Goal: Participate in discussion: Engage in conversation with other users on a specific topic

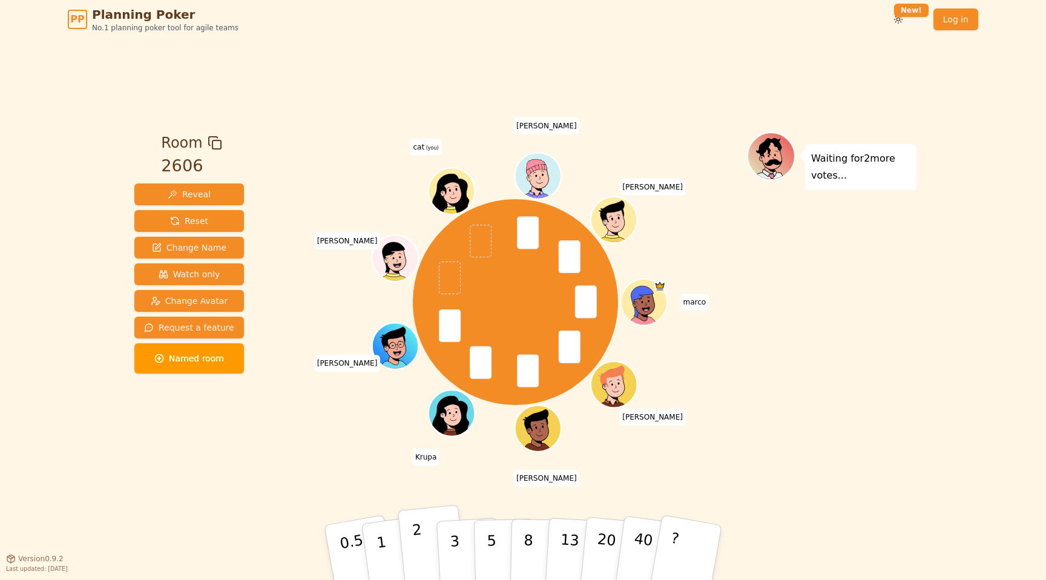
click at [426, 545] on button "2" at bounding box center [432, 553] width 69 height 96
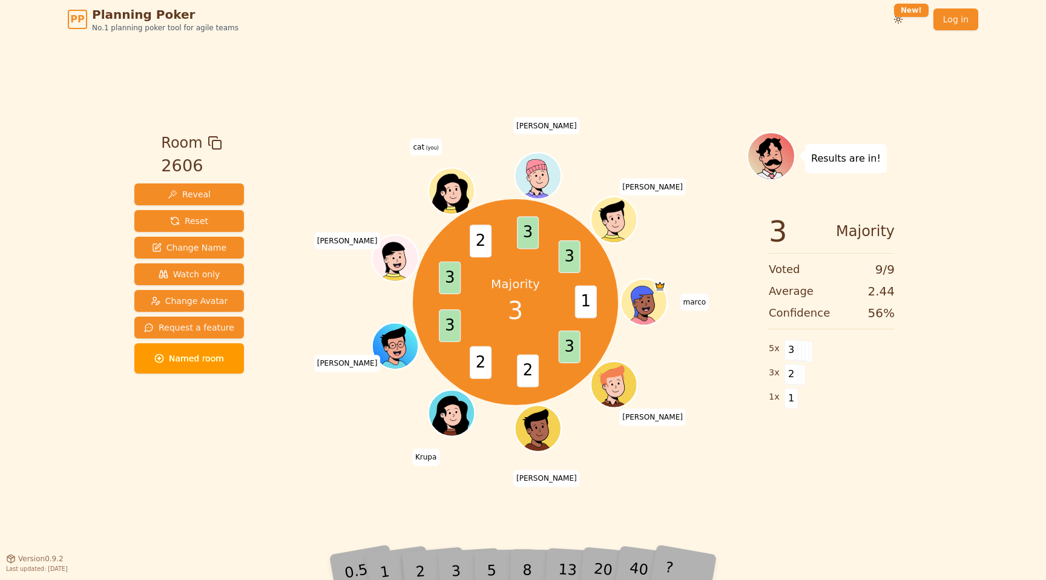
click at [458, 564] on div "3" at bounding box center [468, 552] width 39 height 44
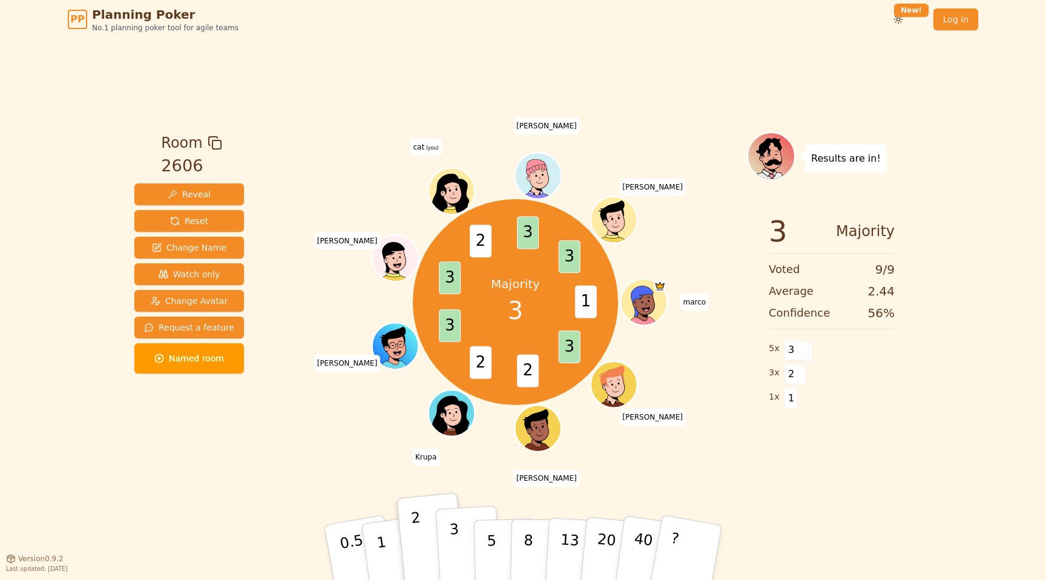
click at [450, 569] on button "3" at bounding box center [469, 552] width 66 height 94
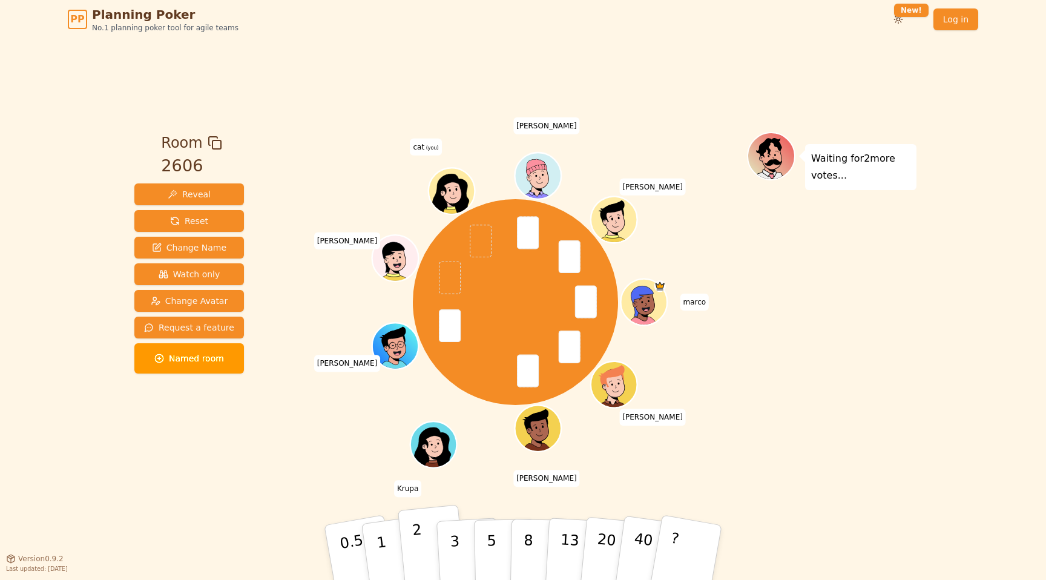
drag, startPoint x: 411, startPoint y: 546, endPoint x: 403, endPoint y: 555, distance: 12.0
click at [403, 555] on button "2" at bounding box center [432, 553] width 69 height 96
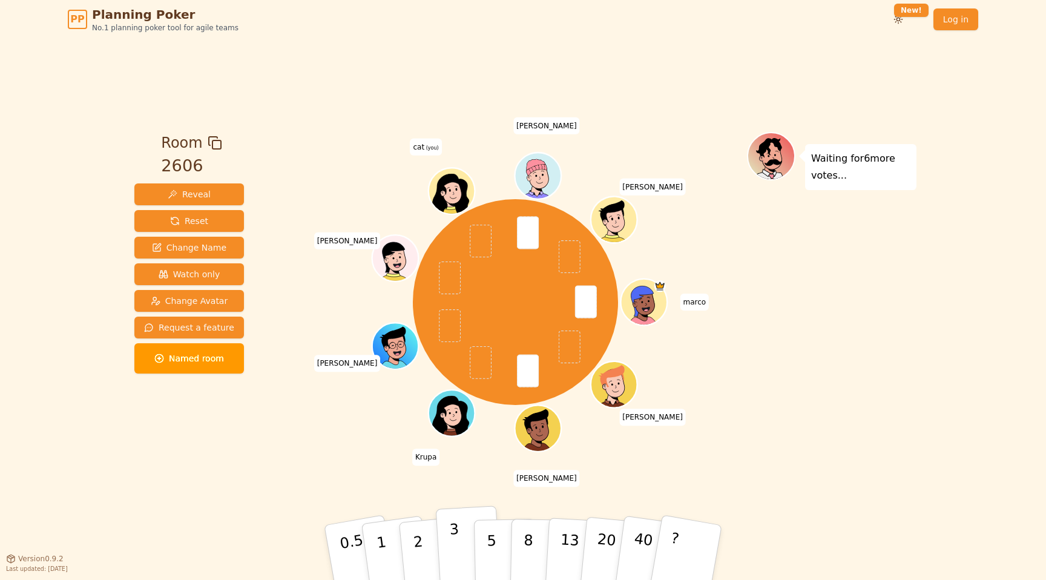
click at [451, 542] on p "3" at bounding box center [455, 553] width 13 height 66
click at [374, 444] on div "[PERSON_NAME] [PERSON_NAME] [PERSON_NAME] [PERSON_NAME] cat (you) [PERSON_NAME]" at bounding box center [515, 302] width 463 height 297
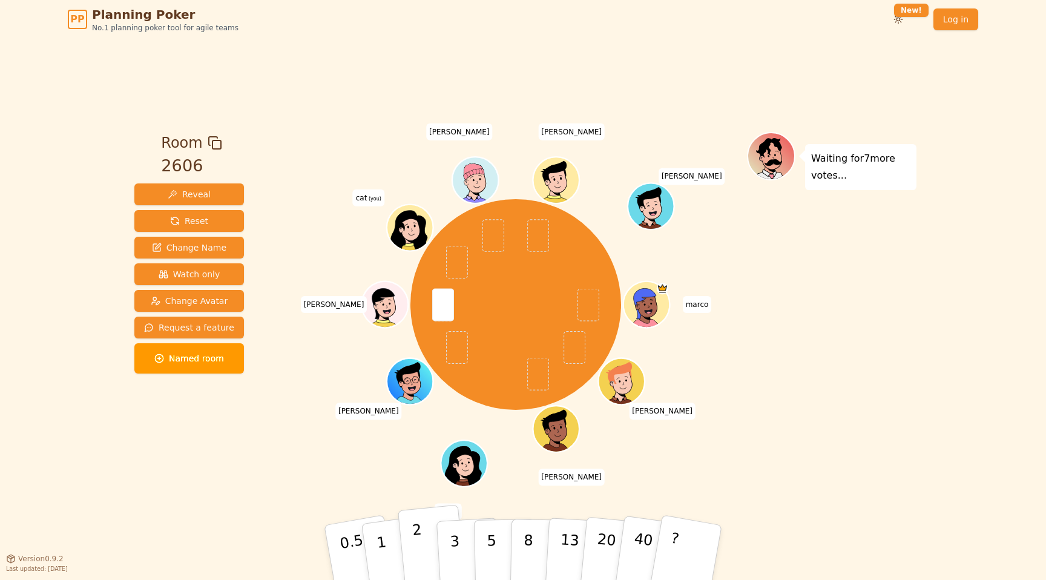
click at [410, 546] on button "2" at bounding box center [432, 553] width 69 height 96
click at [452, 537] on p "3" at bounding box center [455, 553] width 13 height 66
drag, startPoint x: 213, startPoint y: 275, endPoint x: 290, endPoint y: 277, distance: 77.5
click at [290, 277] on div "Room 2606 Reveal Reset Change Name Watch only Change Avatar Request a feature N…" at bounding box center [523, 298] width 787 height 333
click at [425, 555] on button "2" at bounding box center [432, 553] width 69 height 96
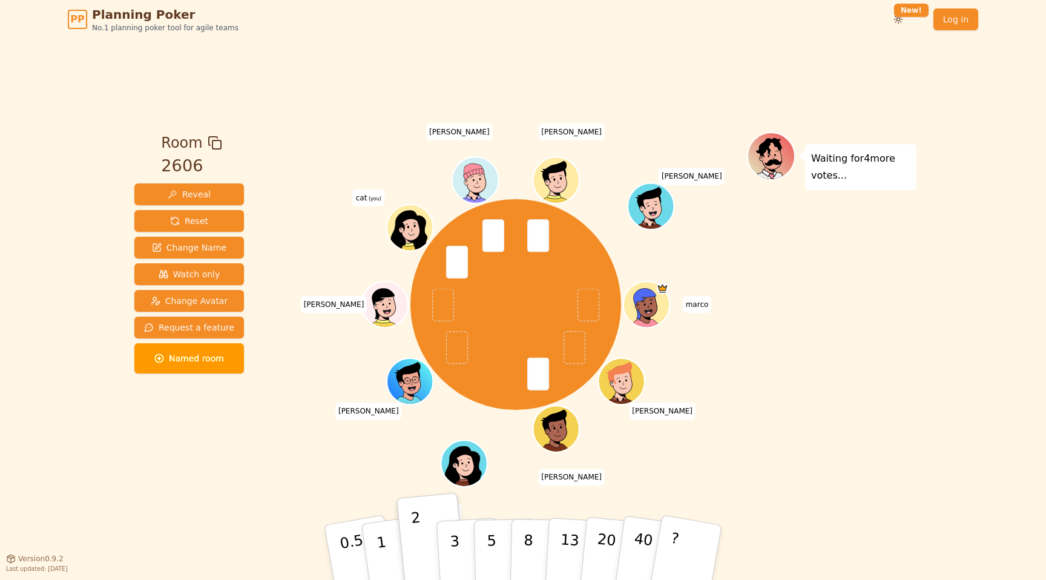
click at [851, 309] on div "Waiting for 4 more votes..." at bounding box center [831, 298] width 169 height 333
click at [421, 549] on p "2" at bounding box center [420, 554] width 16 height 66
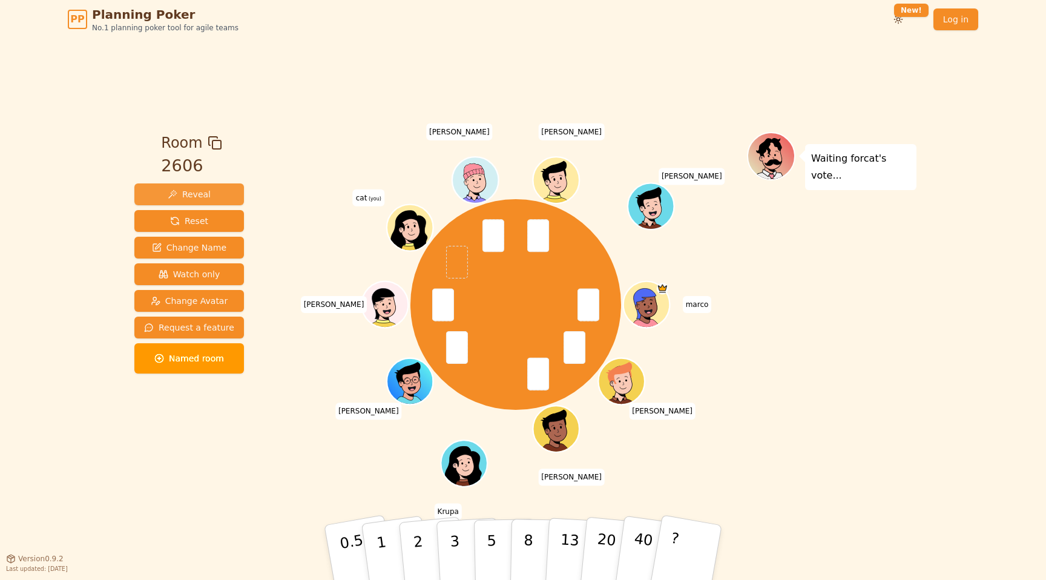
click at [206, 191] on span "Reveal" at bounding box center [189, 194] width 43 height 12
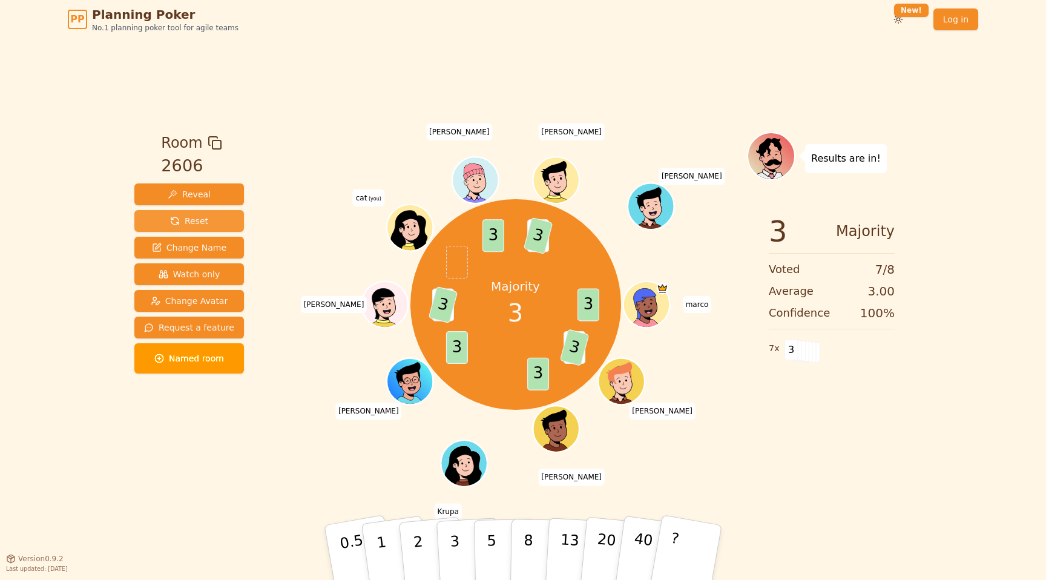
click at [225, 222] on button "Reset" at bounding box center [189, 221] width 110 height 22
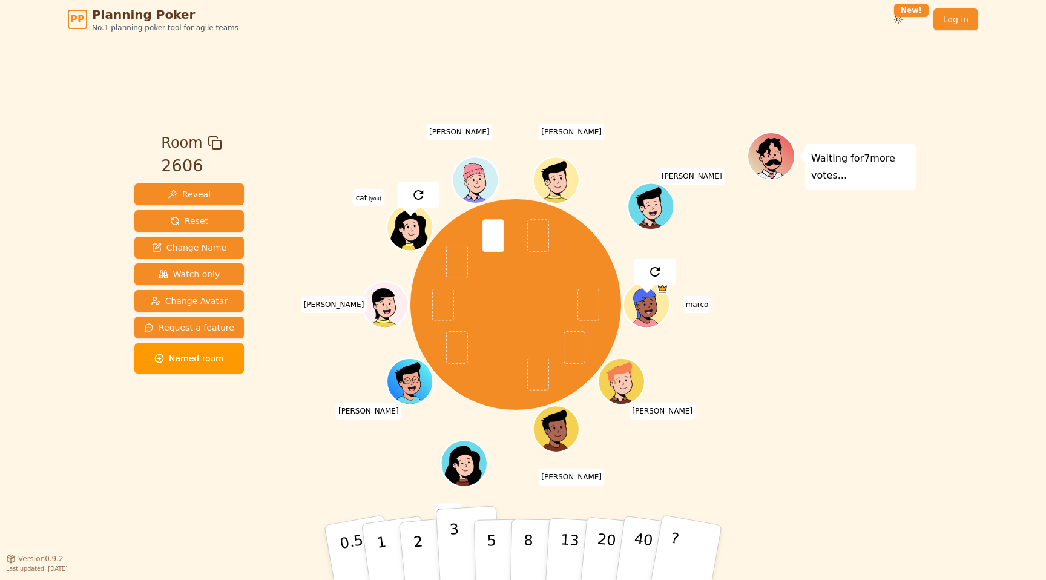
click at [448, 537] on button "3" at bounding box center [469, 552] width 66 height 94
click at [743, 281] on div "[PERSON_NAME] [PERSON_NAME] [PERSON_NAME] [PERSON_NAME] cat (you) [PERSON_NAME]…" at bounding box center [515, 304] width 463 height 301
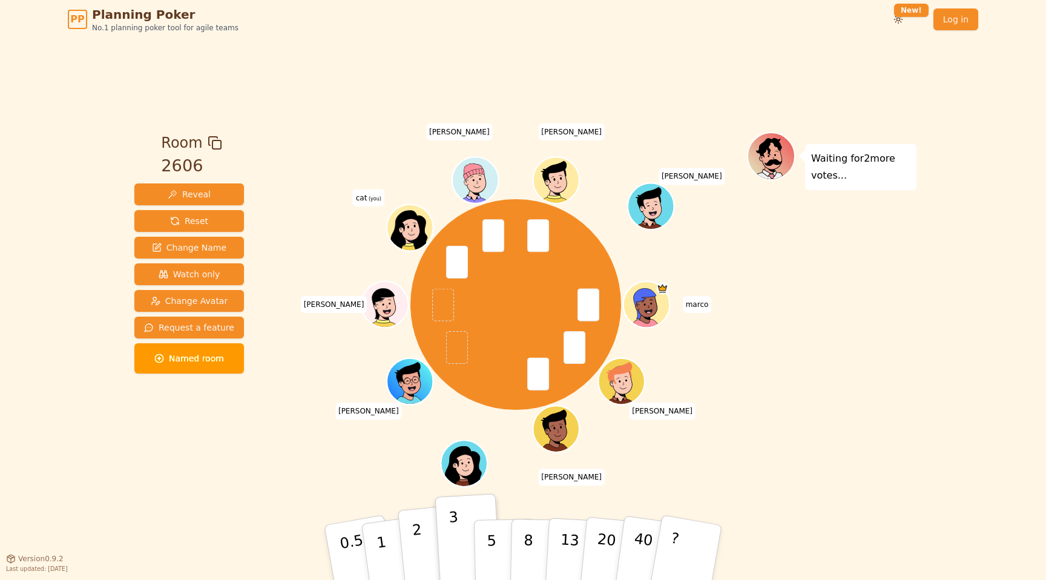
click at [424, 543] on button "2" at bounding box center [432, 553] width 69 height 96
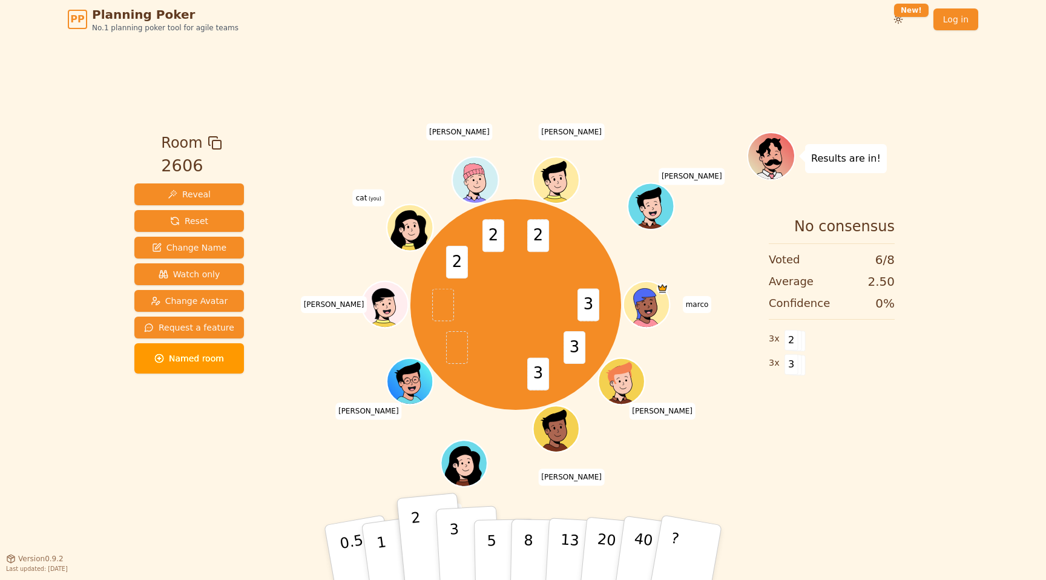
click at [456, 531] on p "3" at bounding box center [455, 553] width 13 height 66
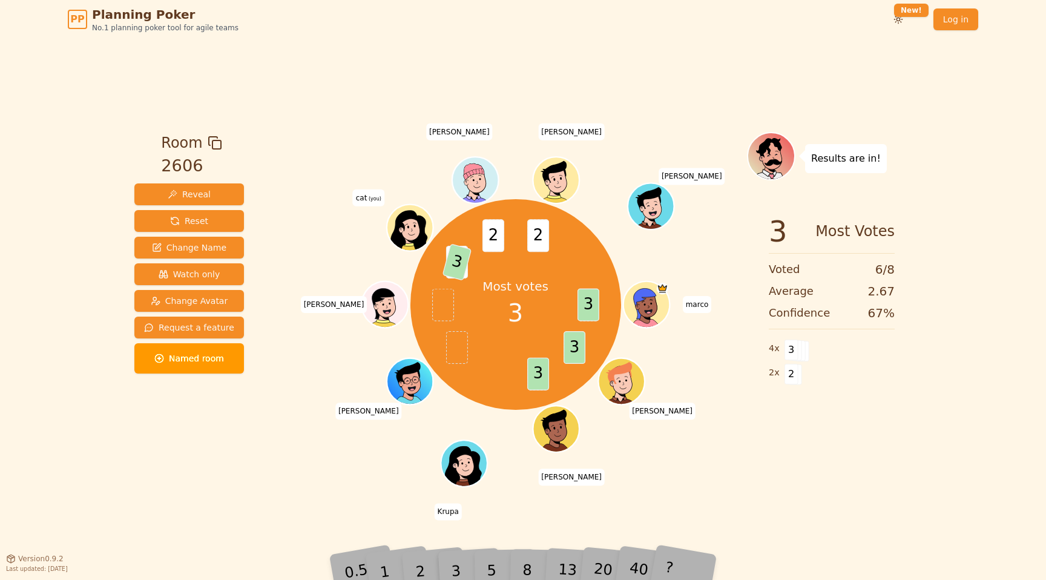
click at [426, 563] on div "2" at bounding box center [432, 552] width 40 height 45
click at [426, 565] on div "2" at bounding box center [432, 552] width 40 height 45
click at [436, 569] on div "2" at bounding box center [432, 552] width 40 height 45
click at [417, 579] on div "PP Planning Poker No.1 planning poker tool for agile teams Toggle theme New! Lo…" at bounding box center [523, 290] width 1046 height 580
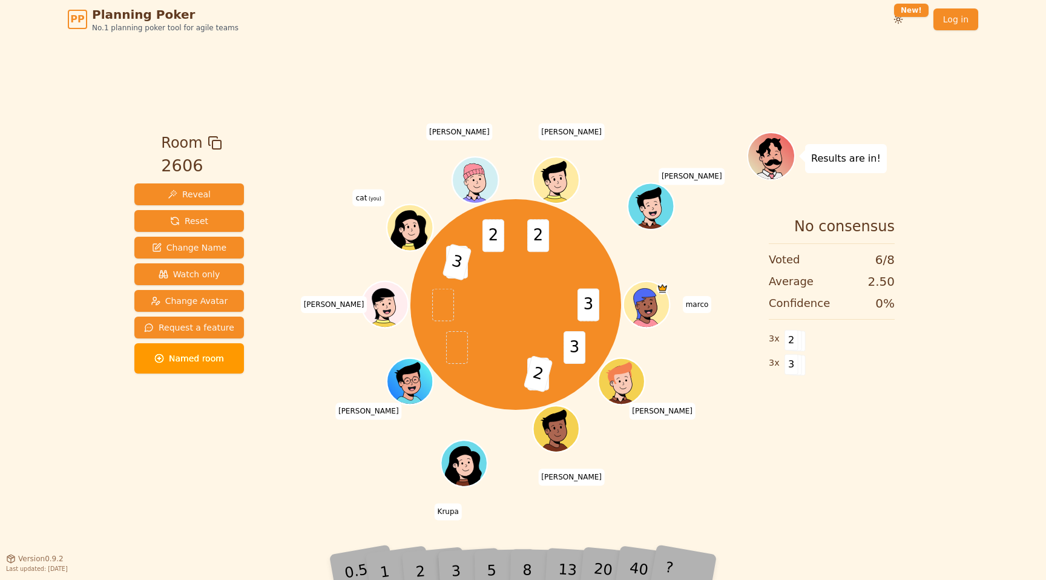
click at [424, 572] on div "2" at bounding box center [432, 552] width 40 height 45
click at [423, 556] on div "2" at bounding box center [432, 552] width 40 height 45
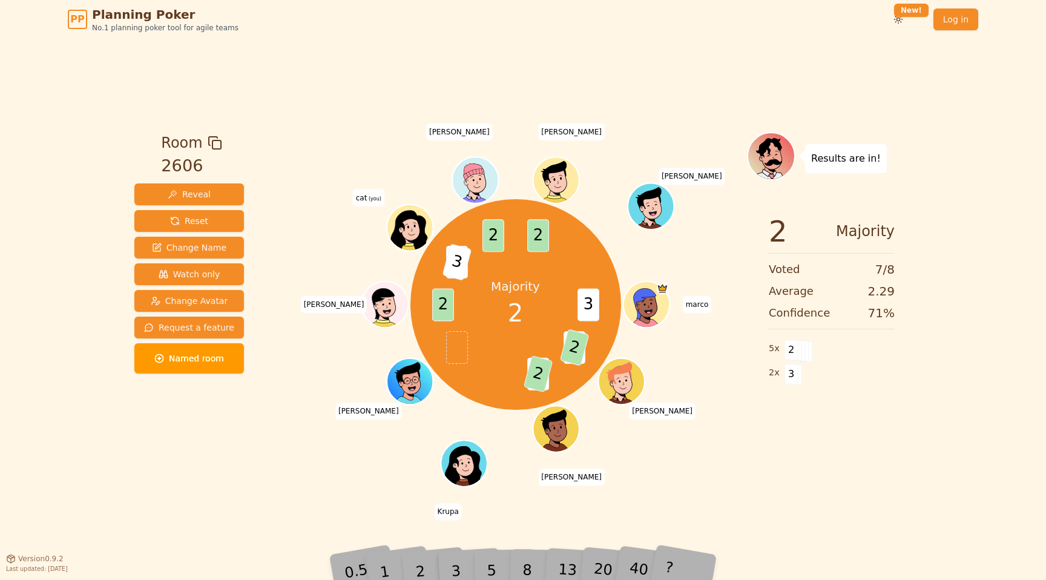
click at [908, 101] on div "Room 2606 Reveal Reset Change Name Watch only Change Avatar Request a feature N…" at bounding box center [523, 298] width 787 height 519
click at [215, 217] on button "Reset" at bounding box center [189, 221] width 110 height 22
